Goal: Information Seeking & Learning: Learn about a topic

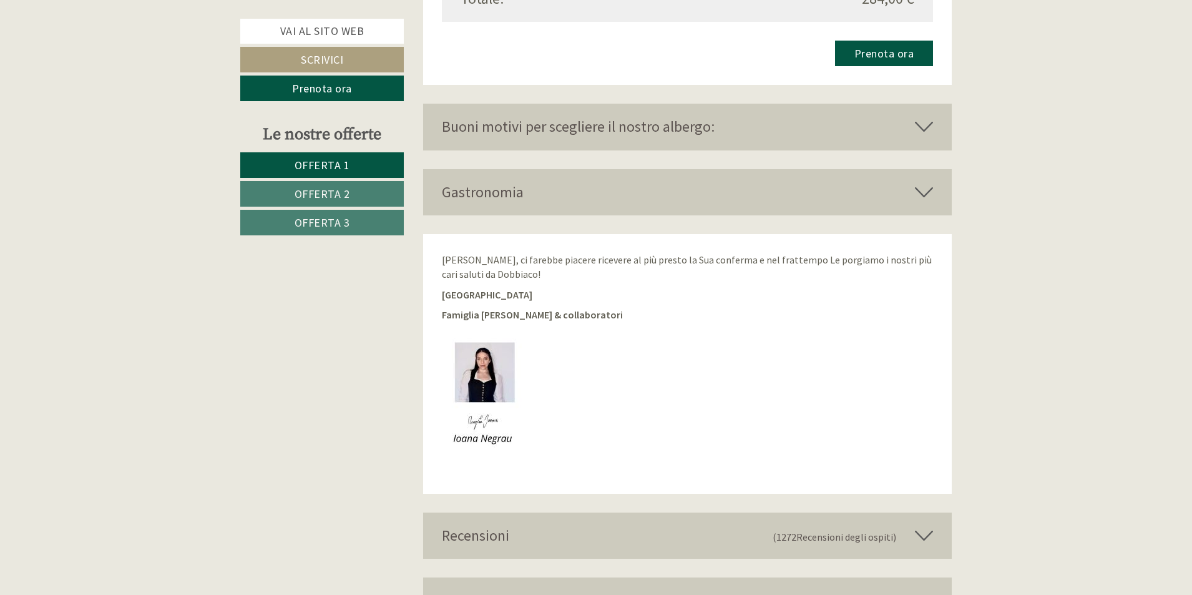
scroll to position [3165, 0]
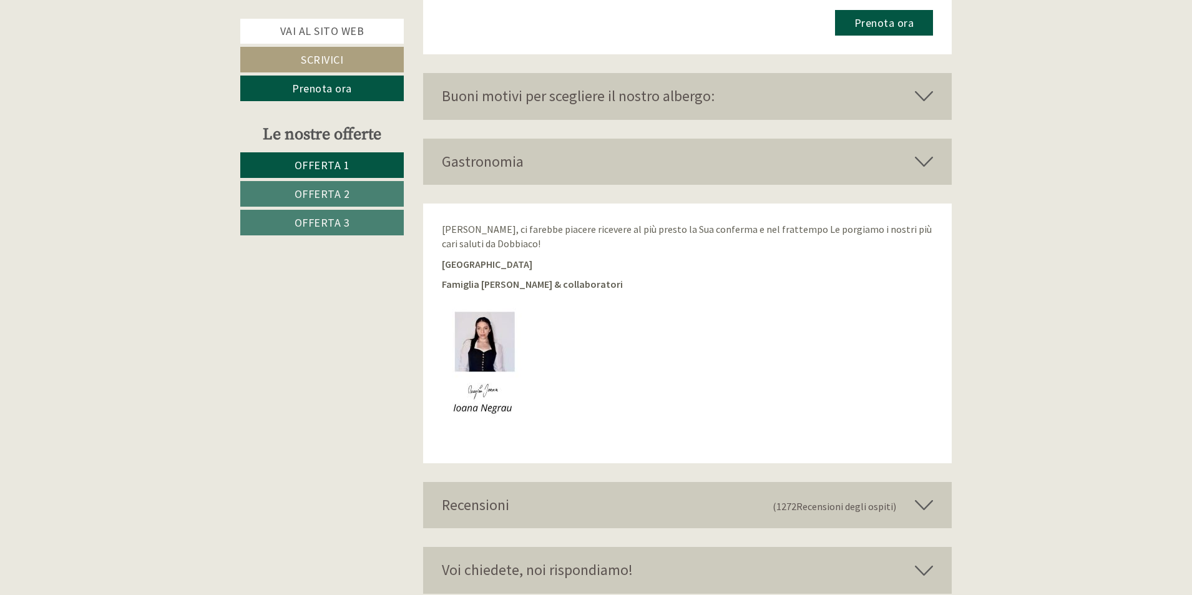
click at [922, 100] on icon at bounding box center [924, 96] width 18 height 21
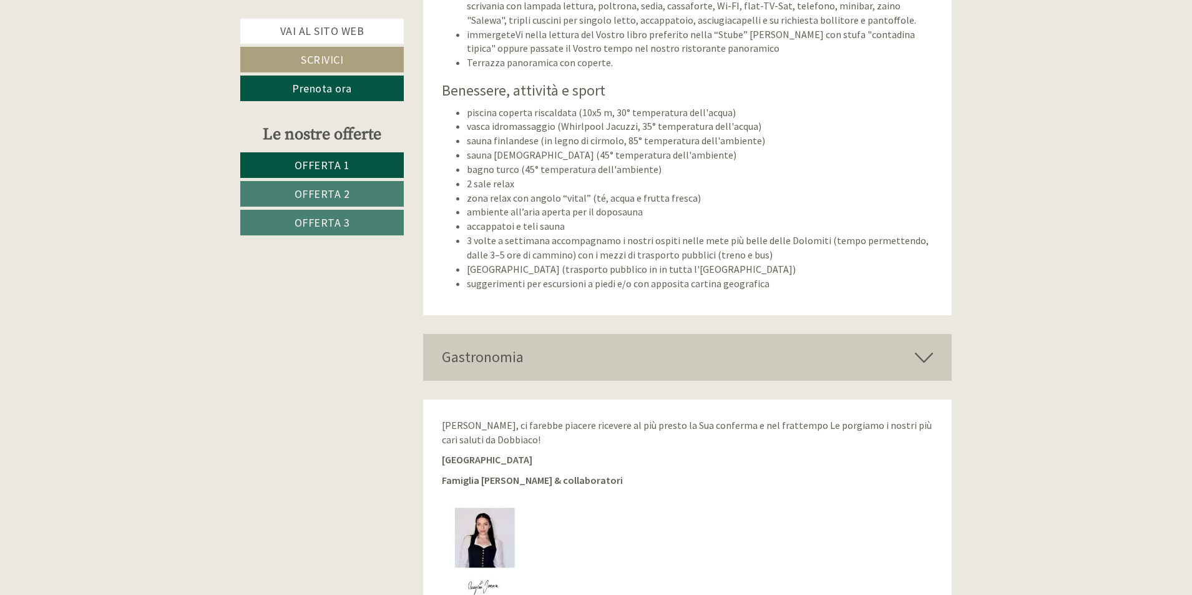
scroll to position [3540, 0]
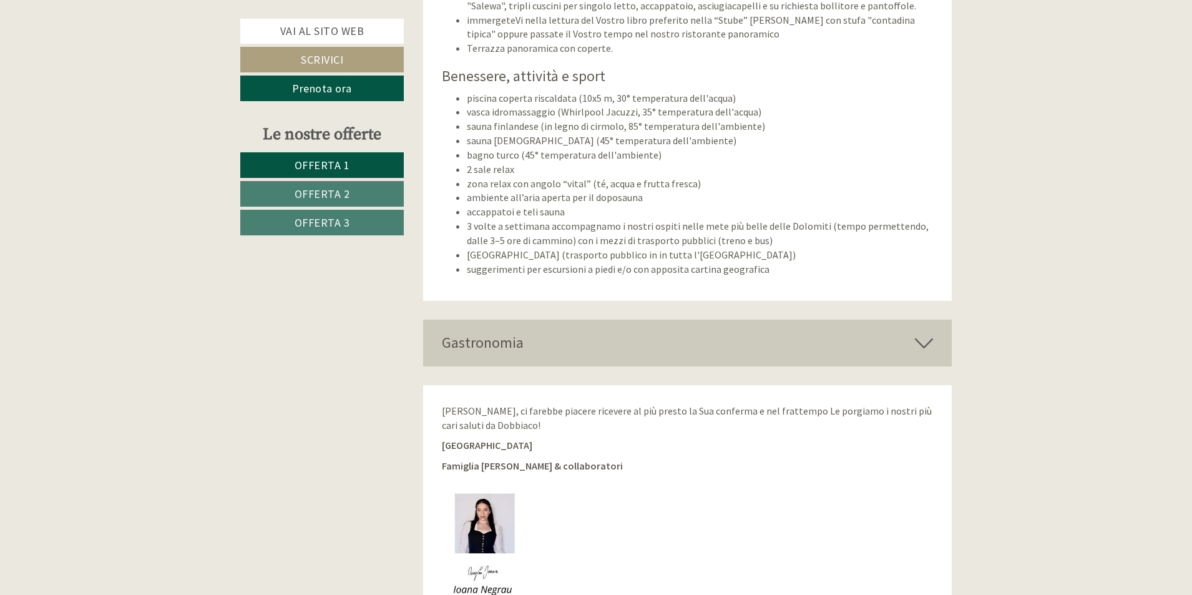
click at [919, 345] on icon at bounding box center [924, 342] width 18 height 21
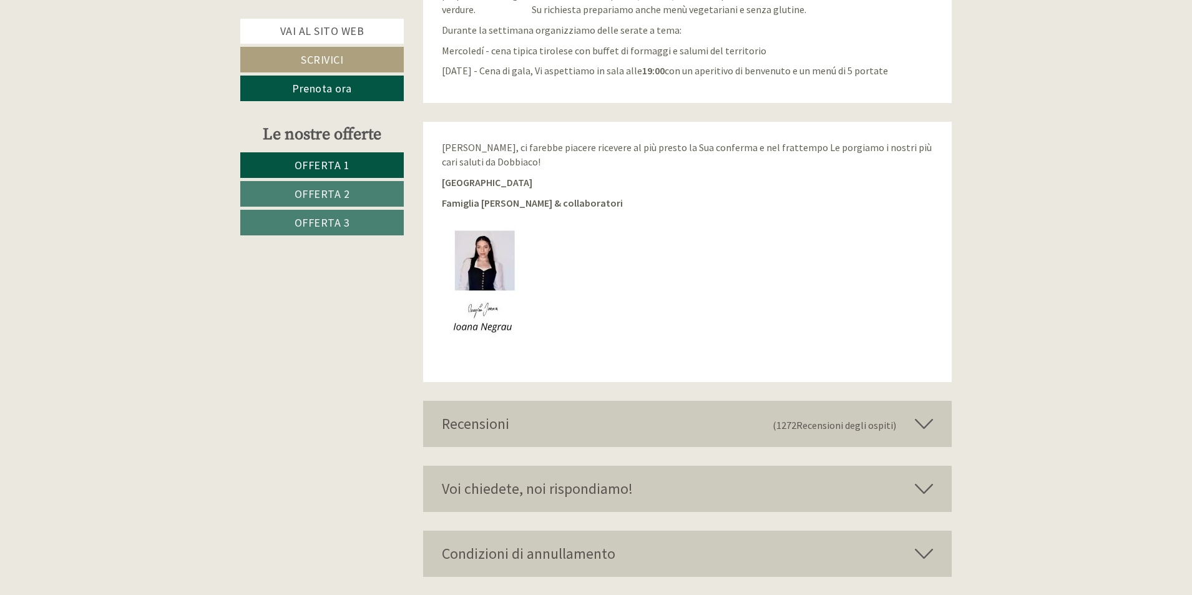
scroll to position [4058, 0]
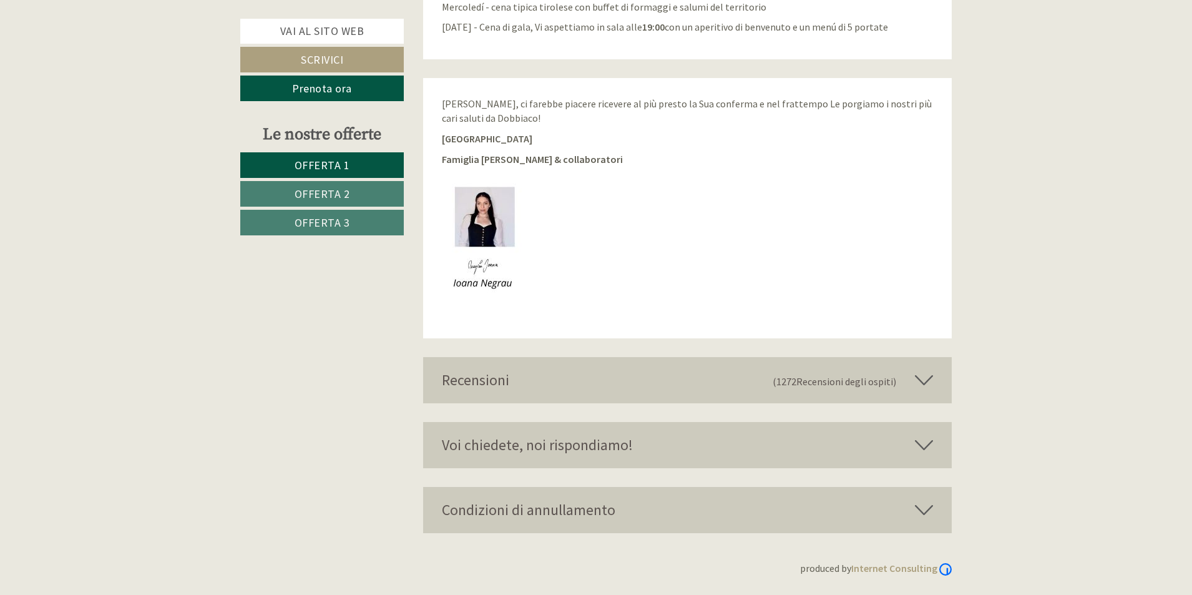
click at [928, 379] on icon at bounding box center [924, 379] width 18 height 21
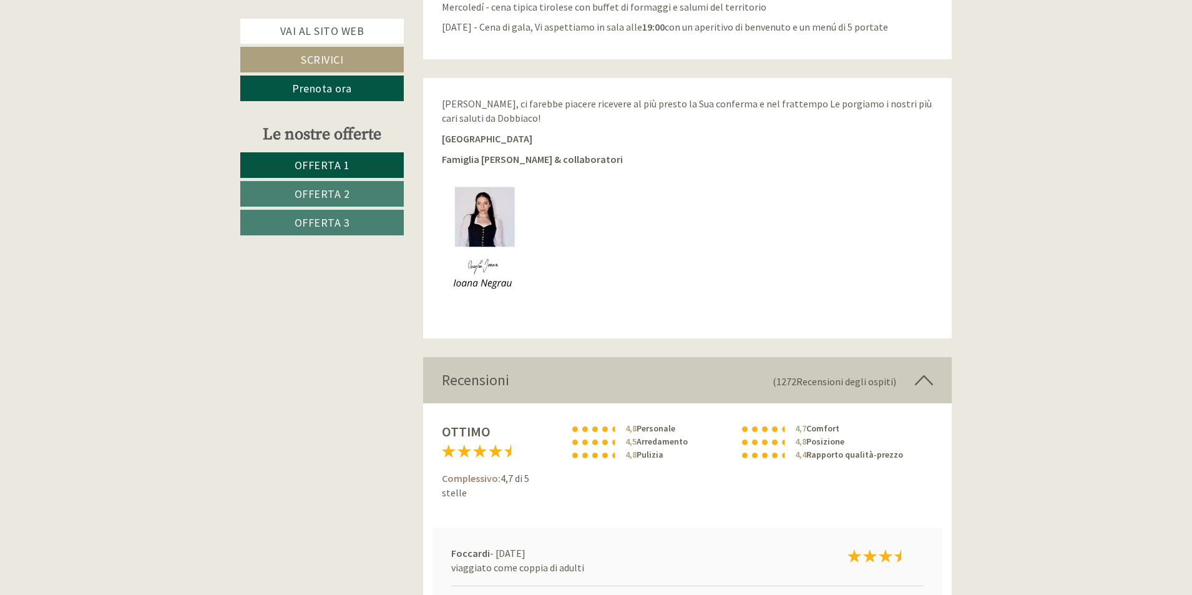
click at [326, 193] on span "Offerta 2" at bounding box center [323, 194] width 56 height 14
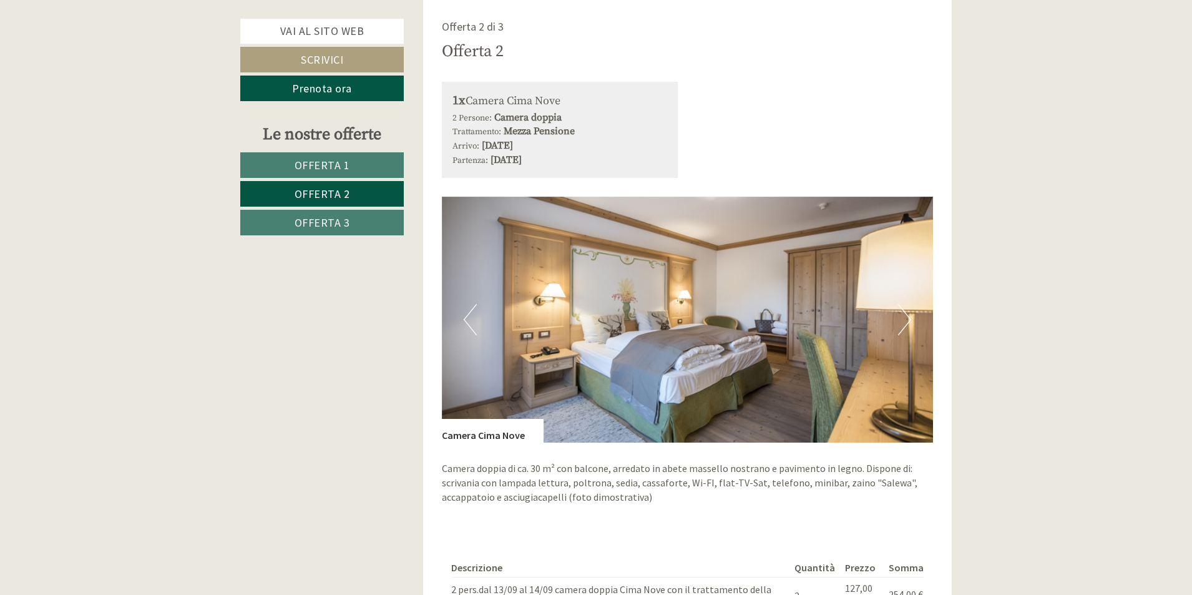
click at [336, 211] on link "Offerta 3" at bounding box center [322, 223] width 164 height 26
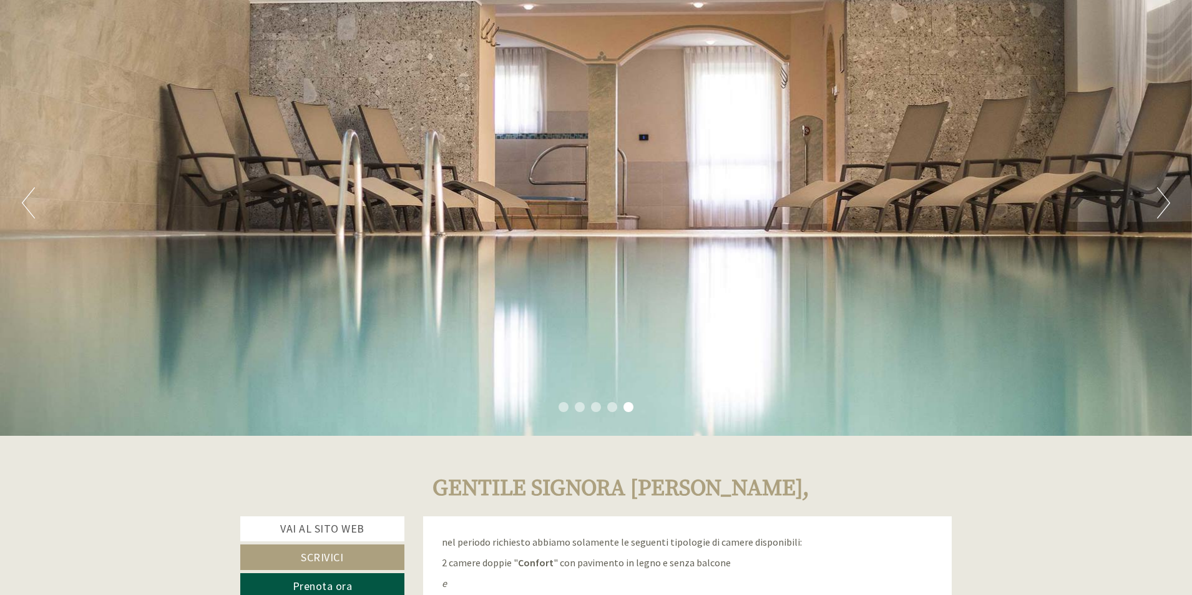
scroll to position [0, 0]
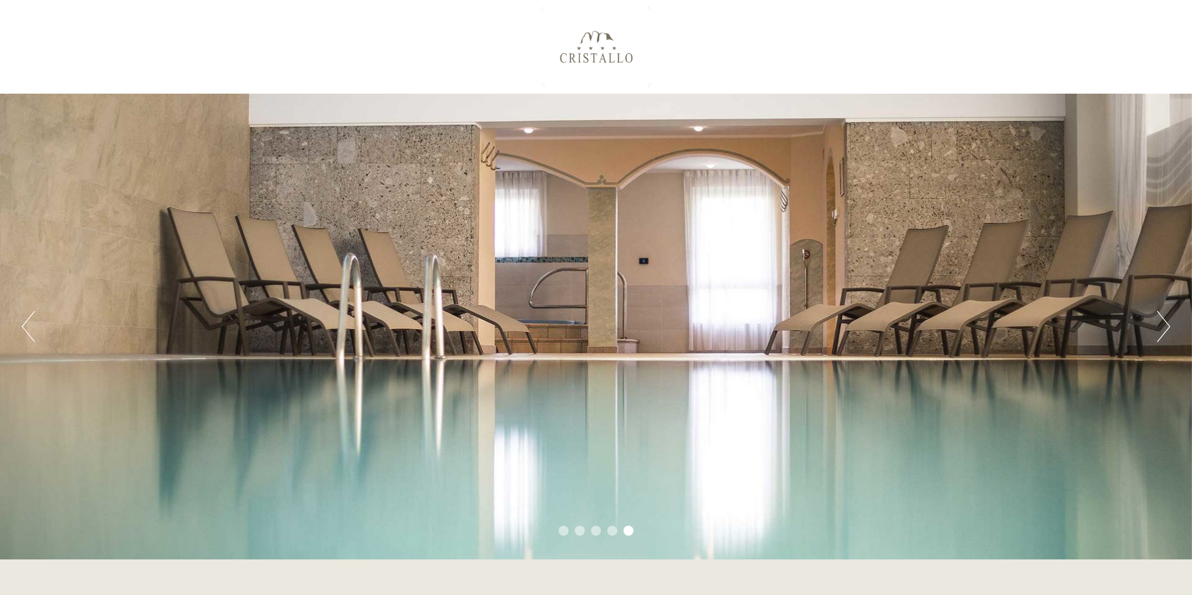
click at [1172, 320] on div "Previous Next 1 2 3 4 5" at bounding box center [596, 327] width 1192 height 466
click at [1165, 322] on button "Next" at bounding box center [1163, 326] width 13 height 31
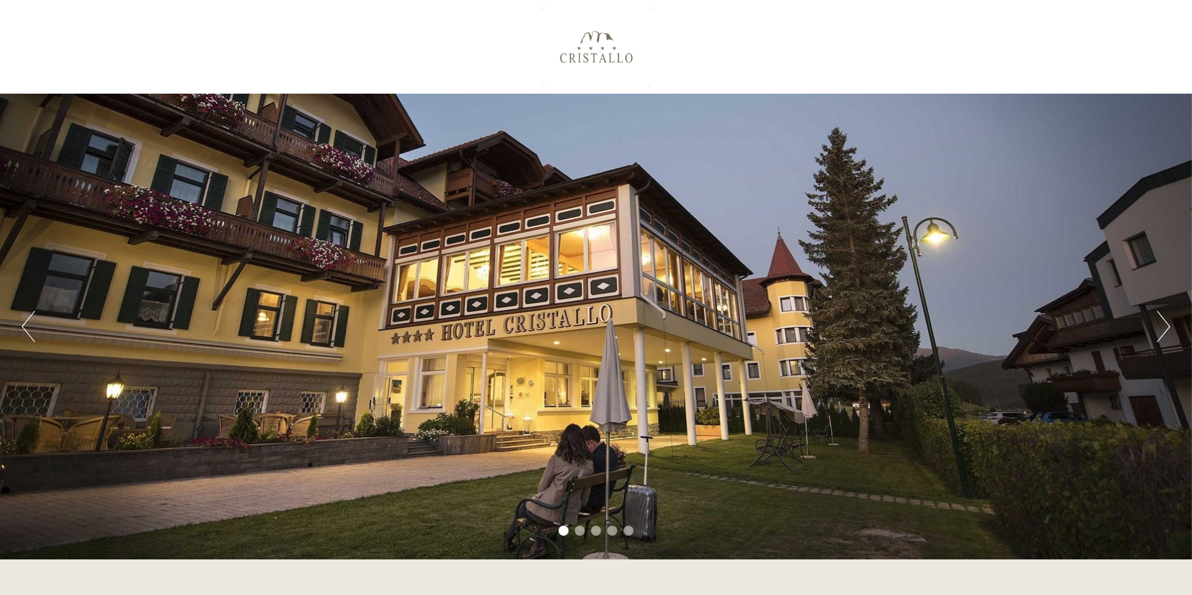
click at [1165, 322] on button "Next" at bounding box center [1163, 326] width 13 height 31
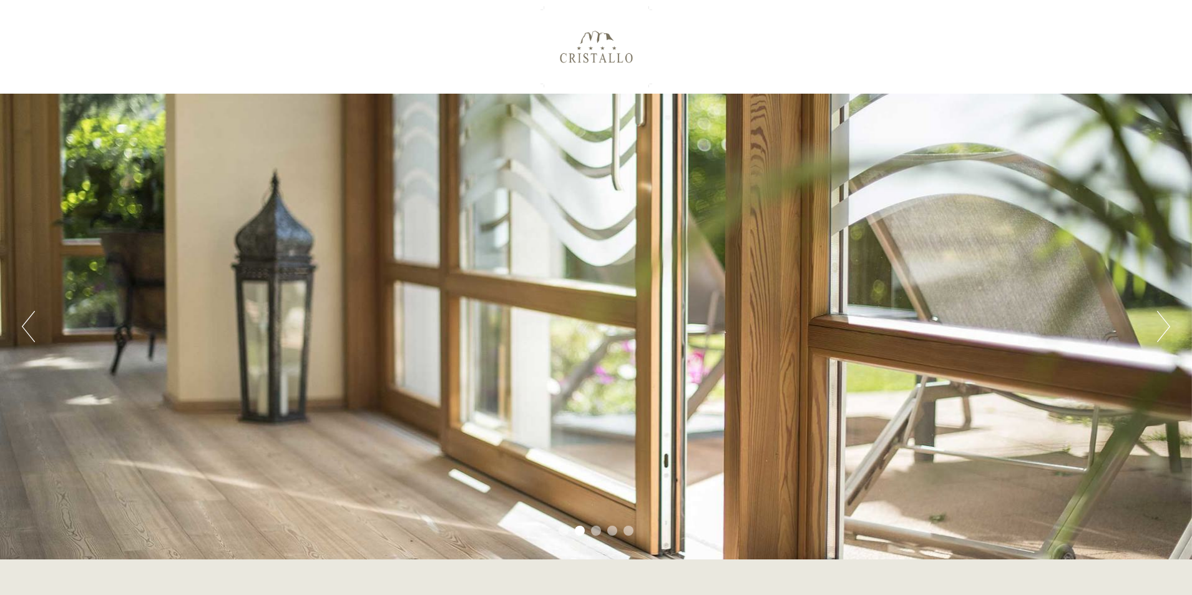
click at [1165, 322] on button "Next" at bounding box center [1163, 326] width 13 height 31
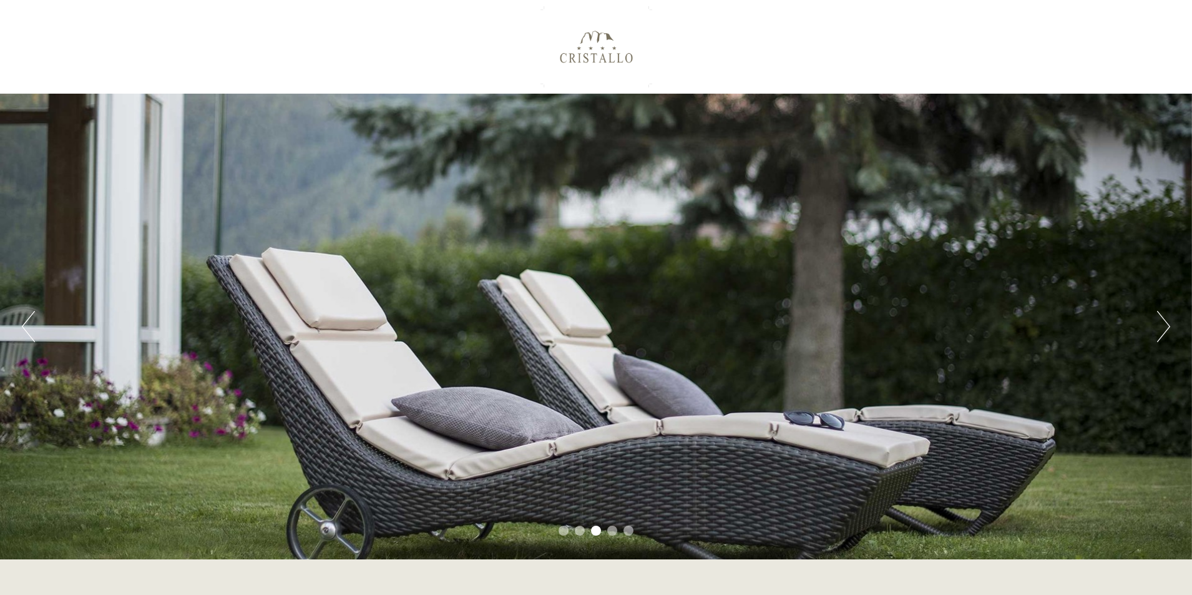
click at [1165, 322] on button "Next" at bounding box center [1163, 326] width 13 height 31
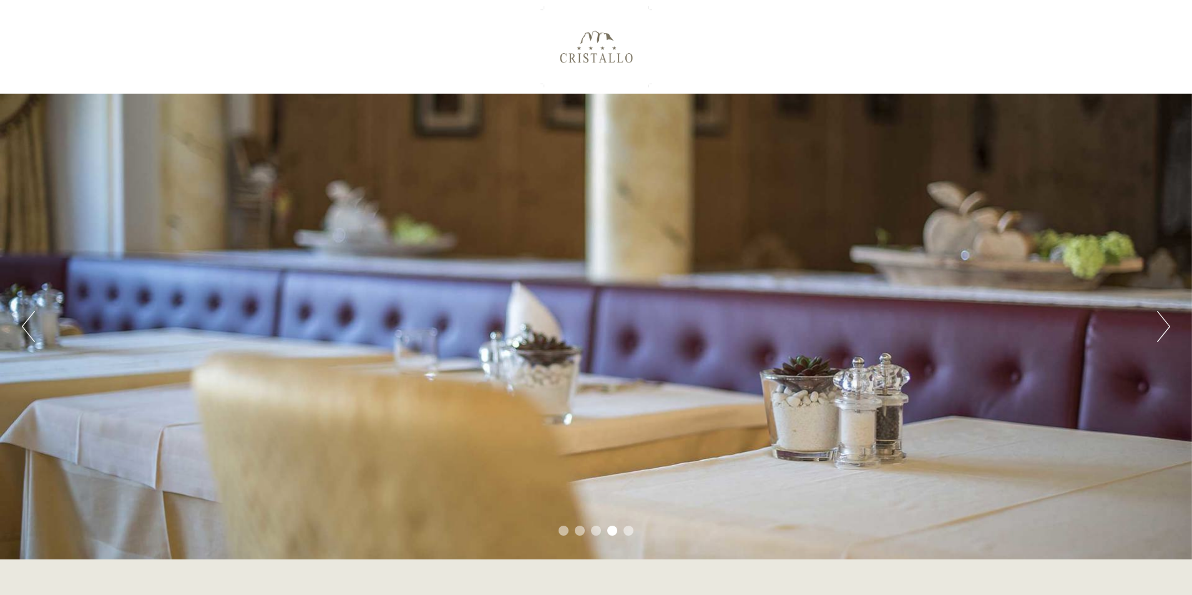
click at [1165, 322] on button "Next" at bounding box center [1163, 326] width 13 height 31
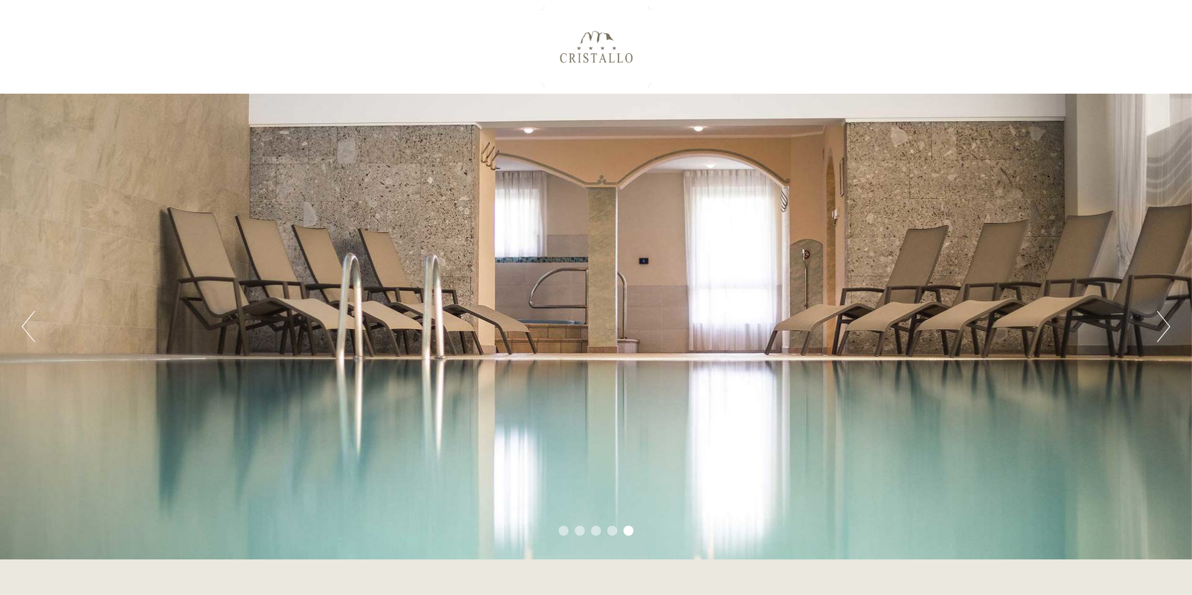
click at [1165, 322] on button "Next" at bounding box center [1163, 326] width 13 height 31
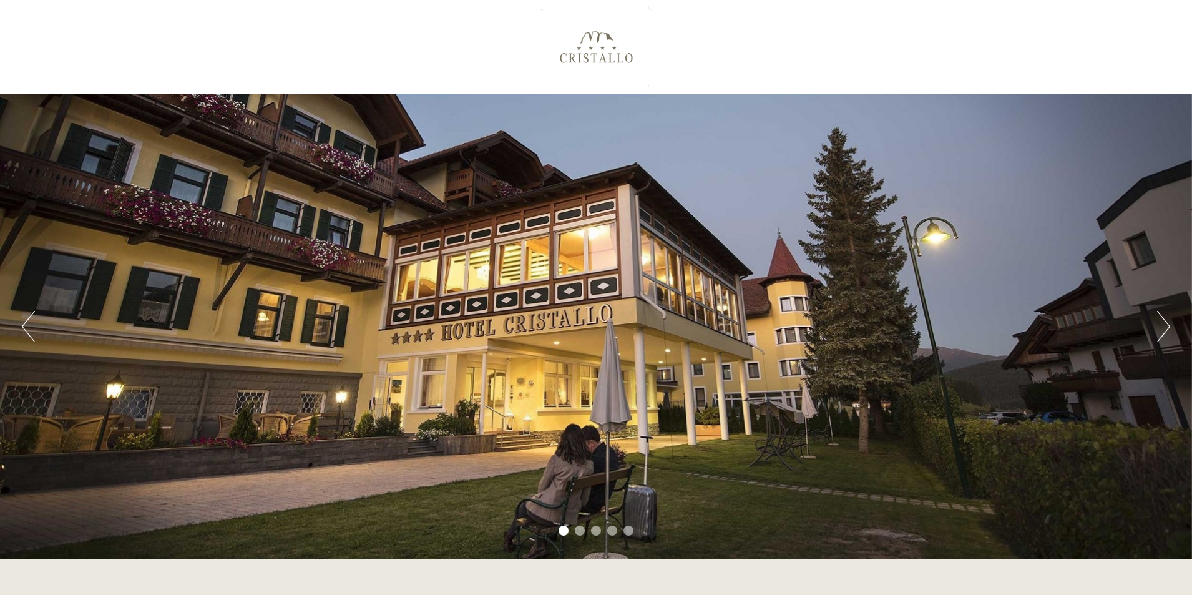
click at [1165, 322] on button "Next" at bounding box center [1163, 326] width 13 height 31
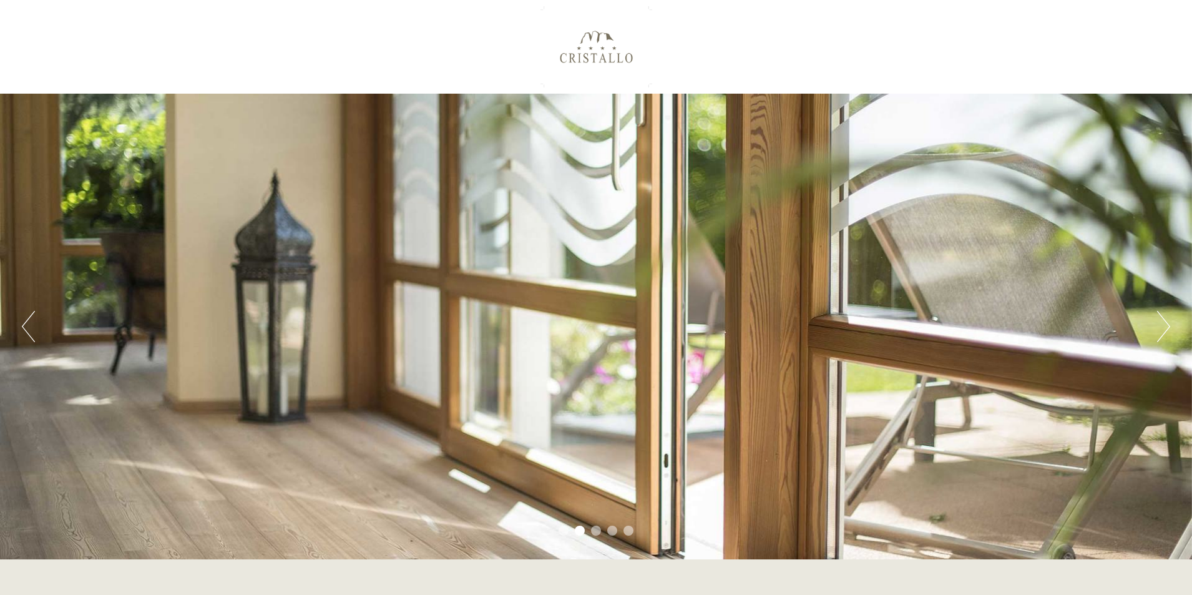
click at [1165, 322] on button "Next" at bounding box center [1163, 326] width 13 height 31
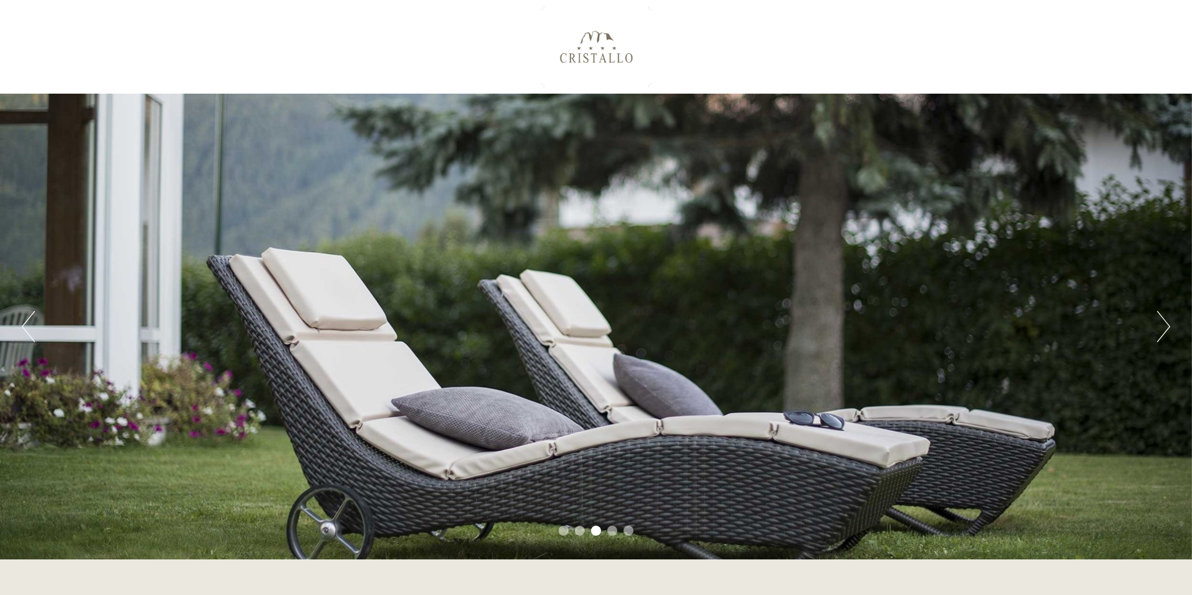
click at [1165, 322] on button "Next" at bounding box center [1163, 326] width 13 height 31
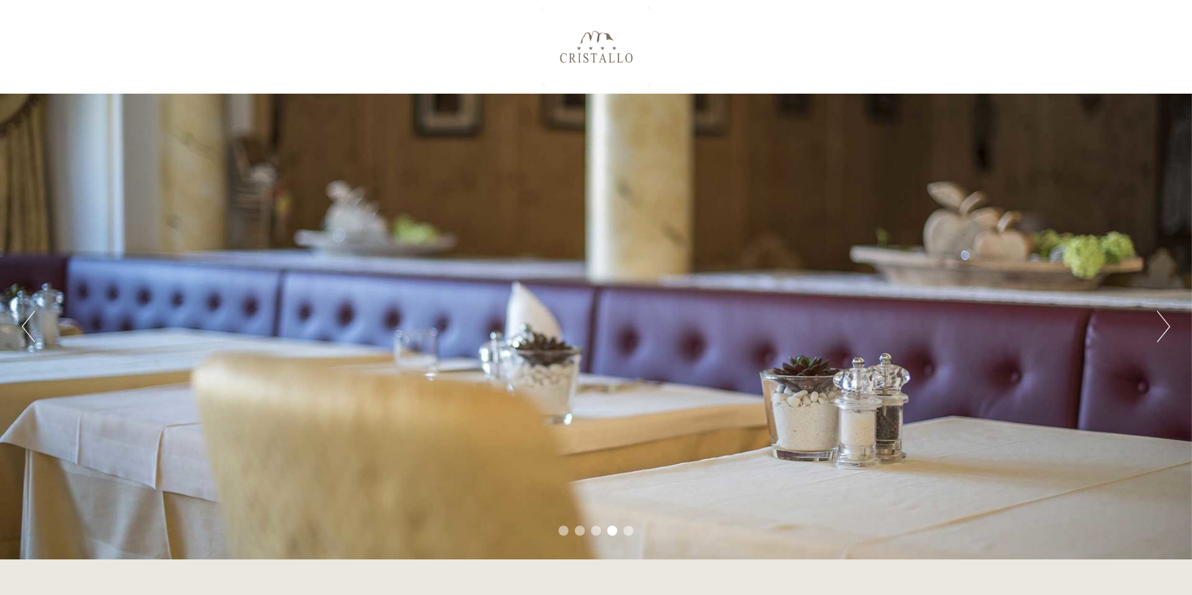
click at [1165, 322] on button "Next" at bounding box center [1163, 326] width 13 height 31
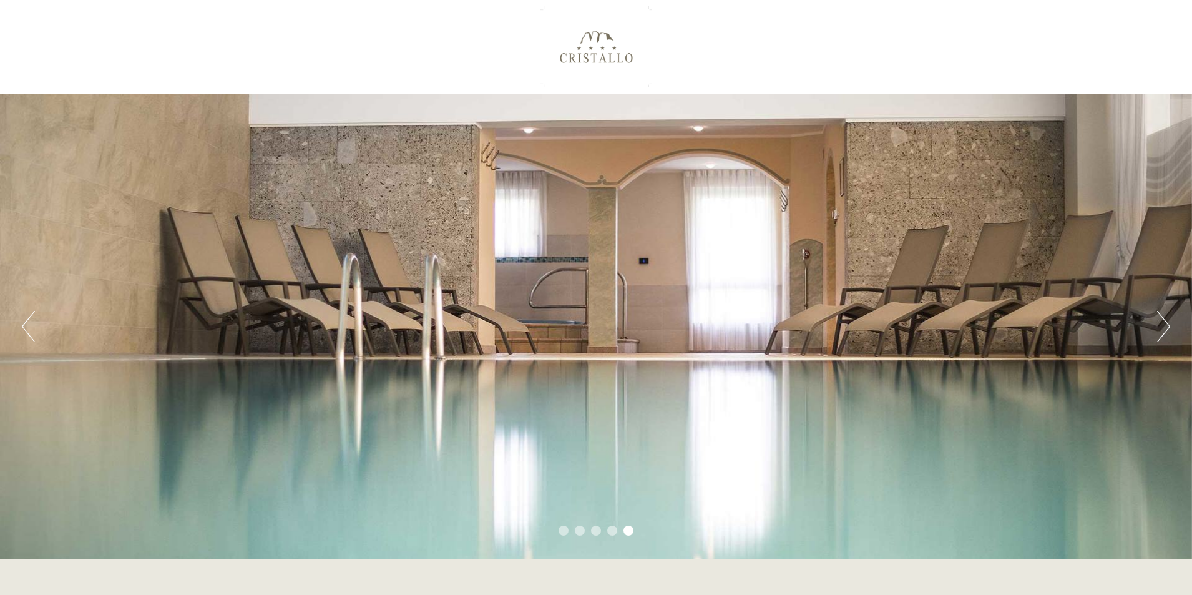
click at [1165, 322] on button "Next" at bounding box center [1163, 326] width 13 height 31
